Goal: Navigation & Orientation: Find specific page/section

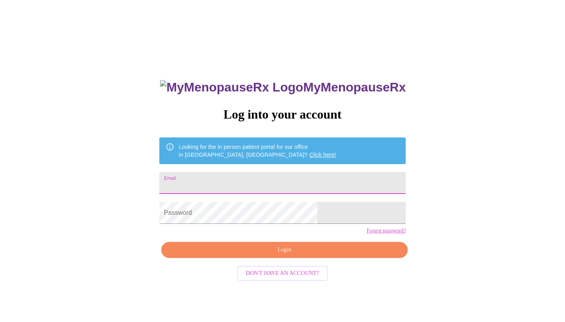
type input "[EMAIL_ADDRESS][DOMAIN_NAME]"
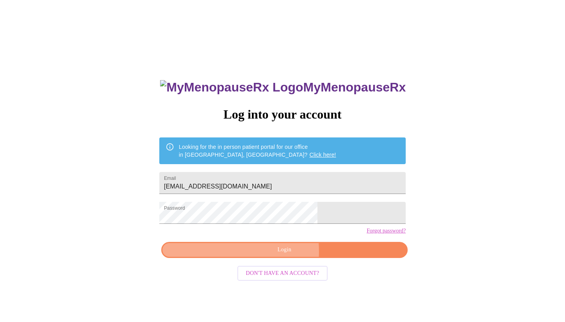
click at [248, 255] on span "Login" at bounding box center [284, 250] width 228 height 10
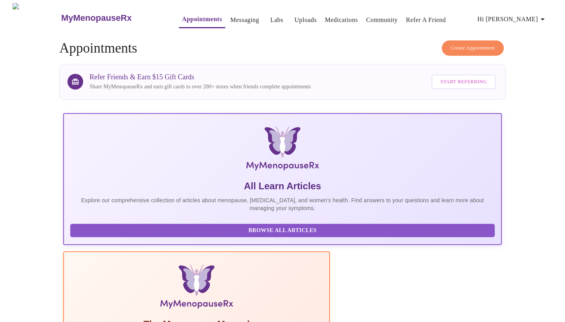
click at [325, 18] on link "Medications" at bounding box center [341, 20] width 33 height 11
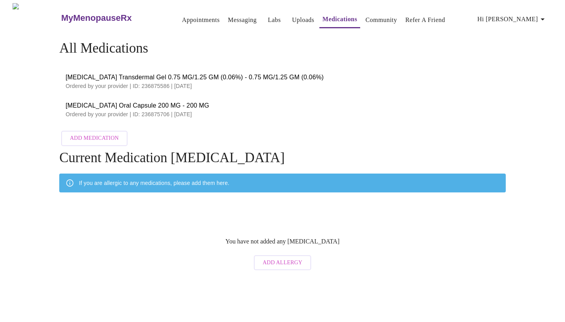
click at [228, 16] on link "Messaging" at bounding box center [242, 20] width 29 height 11
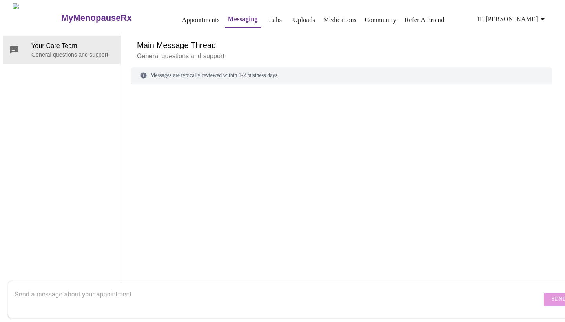
scroll to position [29, 0]
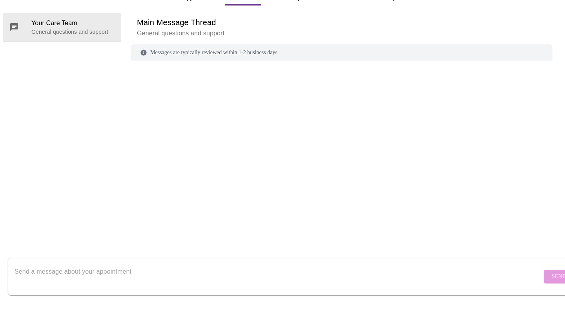
click at [82, 51] on div "Your Care Team General questions and support" at bounding box center [62, 162] width 118 height 258
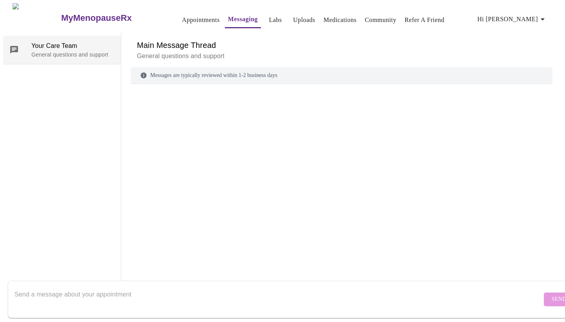
click at [77, 42] on span "Your Care Team" at bounding box center [72, 45] width 83 height 9
click at [189, 16] on link "Appointments" at bounding box center [201, 20] width 38 height 11
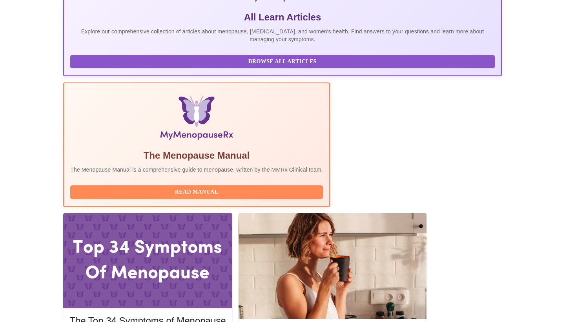
scroll to position [195, 0]
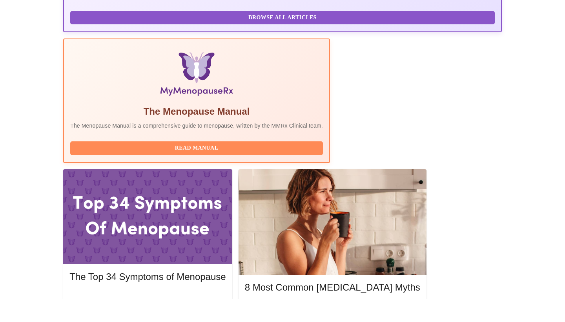
scroll to position [195, 0]
